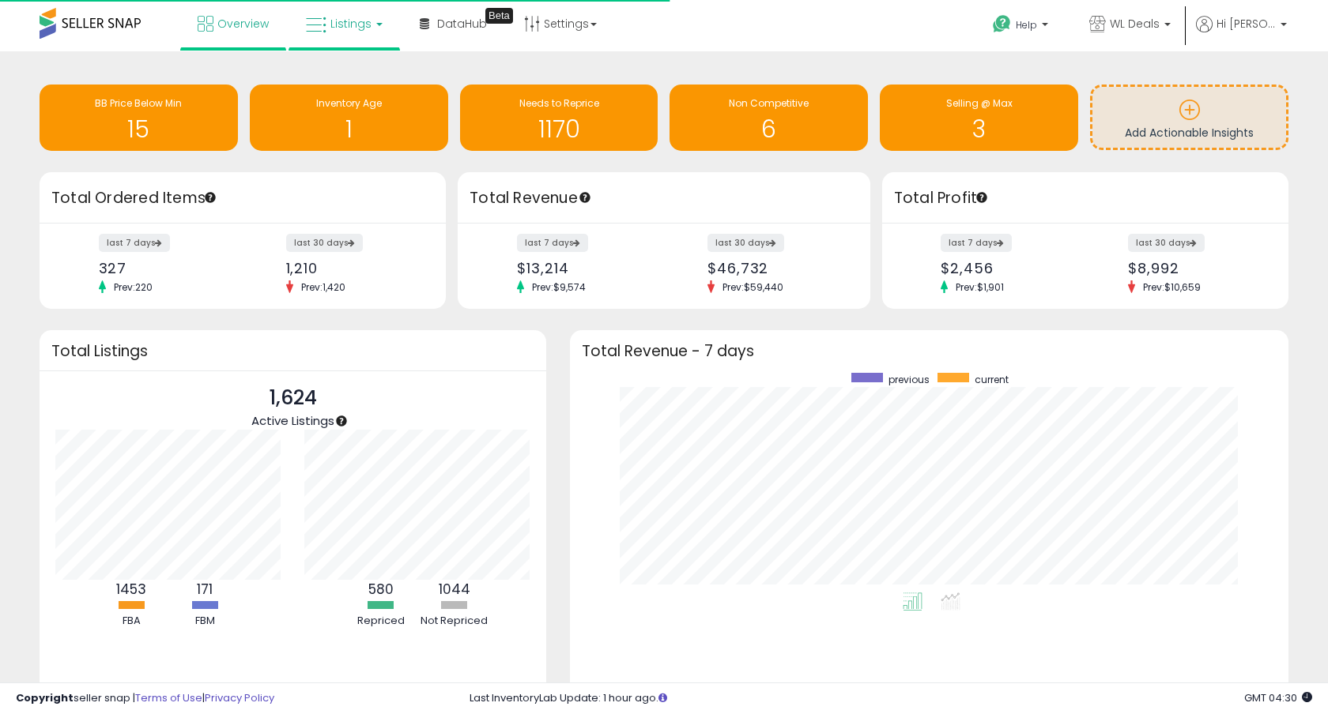
scroll to position [220, 687]
click at [344, 36] on link "Listings" at bounding box center [344, 23] width 100 height 47
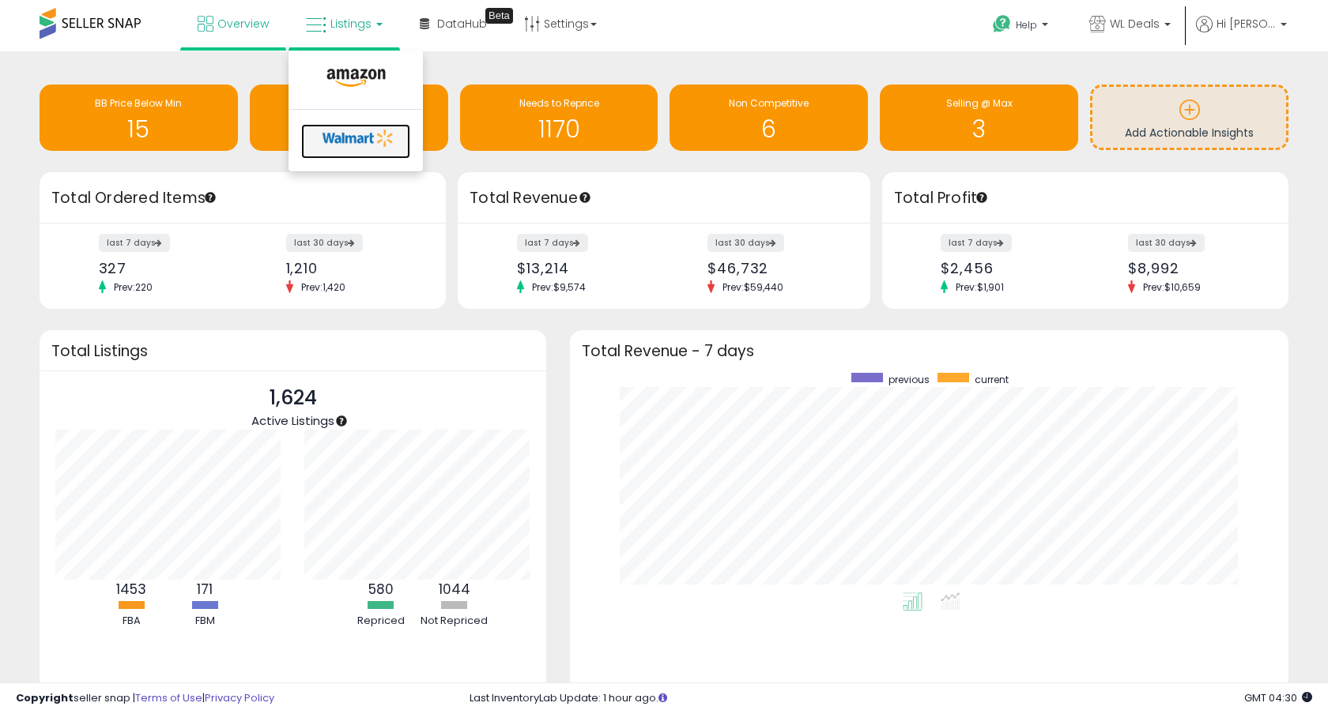
click at [348, 130] on icon at bounding box center [358, 138] width 83 height 24
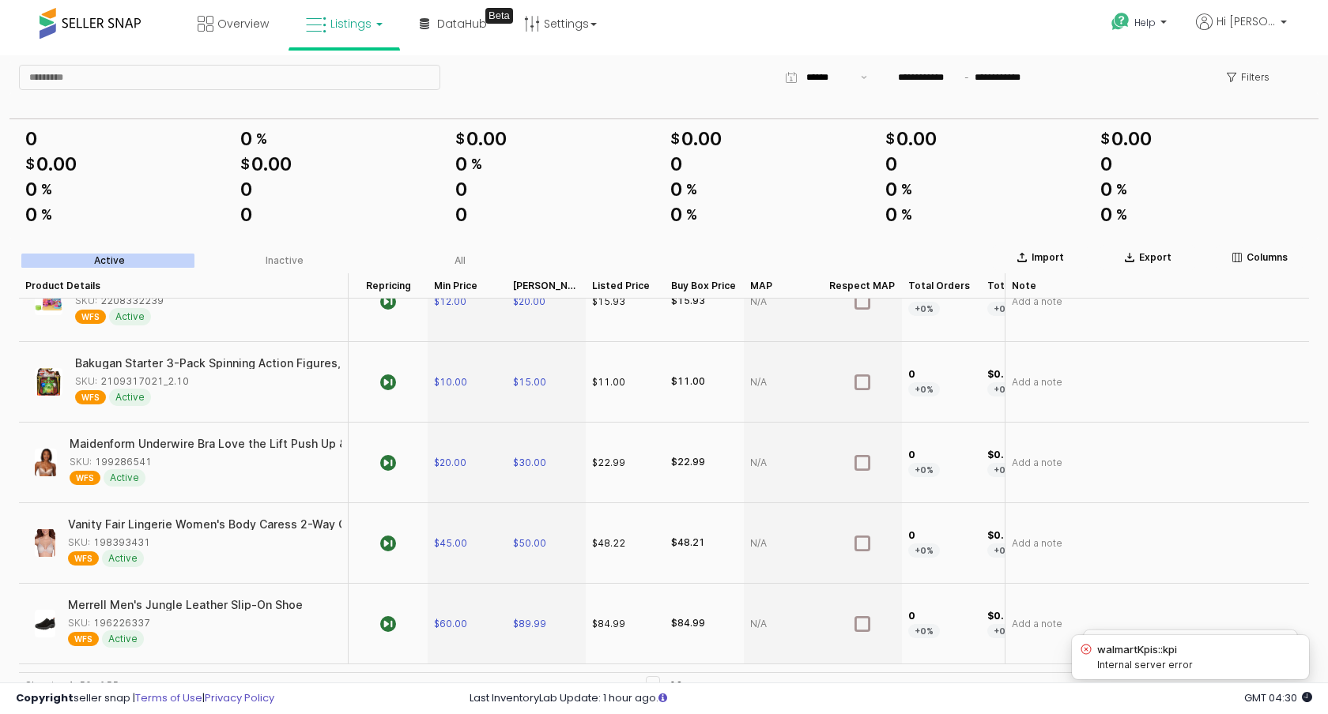
scroll to position [449, 0]
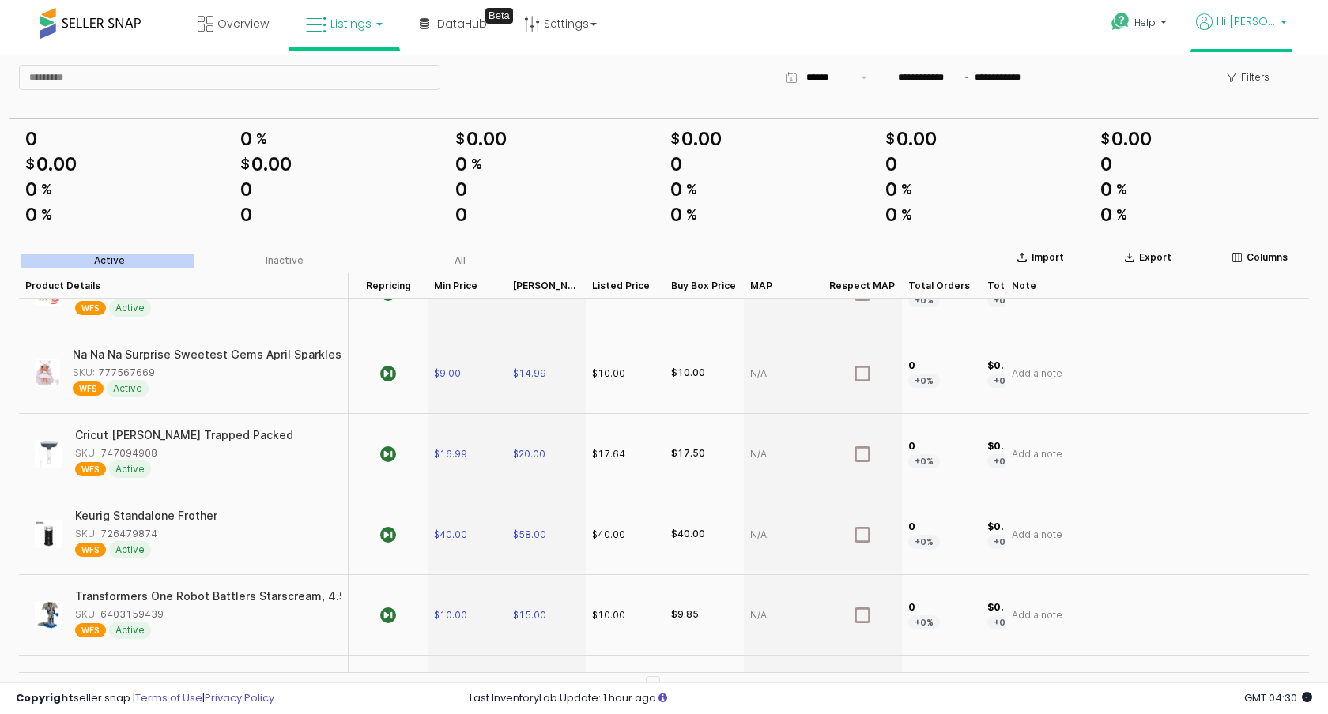
click at [1254, 21] on span "Hi [PERSON_NAME]" at bounding box center [1245, 21] width 59 height 16
click at [1186, 165] on link "Stop impersonating" at bounding box center [1220, 164] width 103 height 15
